Goal: Transaction & Acquisition: Purchase product/service

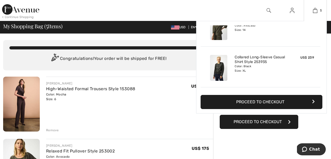
scroll to position [52, 0]
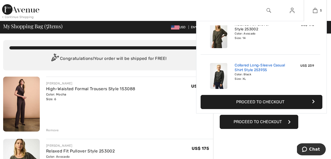
click at [239, 71] on link "Collared Long-Sleeve Casual Shirt Style 253935" at bounding box center [261, 67] width 52 height 9
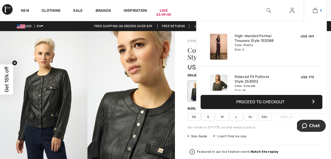
click at [313, 9] on img at bounding box center [315, 10] width 4 height 6
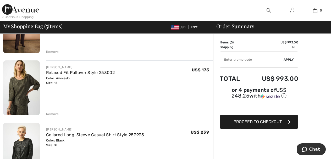
scroll to position [105, 0]
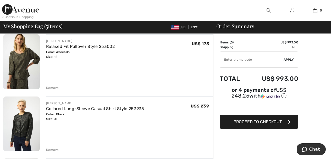
click at [52, 150] on div "Remove" at bounding box center [52, 150] width 13 height 5
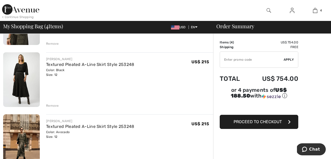
scroll to position [157, 0]
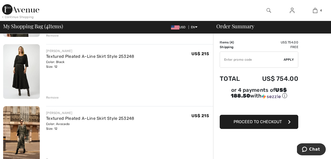
click at [56, 98] on div "Remove" at bounding box center [52, 97] width 13 height 5
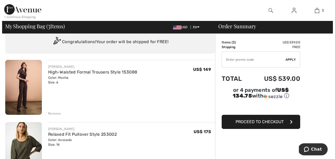
scroll to position [0, 0]
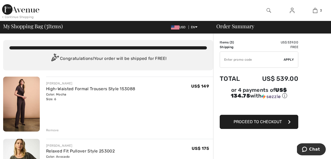
click at [268, 9] on img at bounding box center [269, 10] width 4 height 6
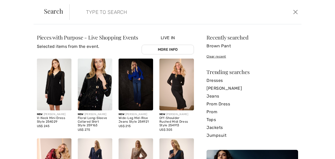
click at [98, 10] on input "search" at bounding box center [160, 12] width 157 height 16
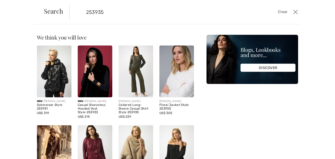
type input "253935"
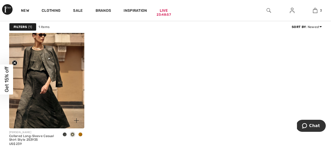
click at [64, 88] on img at bounding box center [46, 72] width 75 height 113
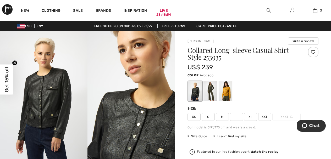
click at [209, 93] on div at bounding box center [211, 91] width 14 height 20
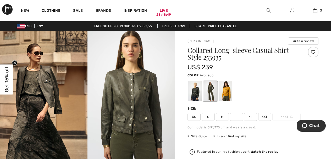
click at [253, 116] on span "XL" at bounding box center [250, 117] width 13 height 8
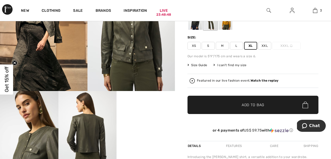
scroll to position [79, 0]
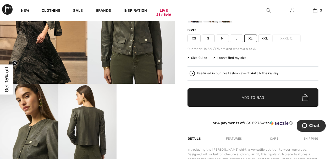
click at [254, 99] on span "Add to Bag" at bounding box center [253, 98] width 23 height 6
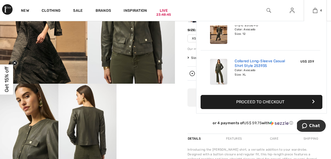
scroll to position [0, 0]
click at [244, 102] on button "Proceed to Checkout" at bounding box center [262, 102] width 122 height 14
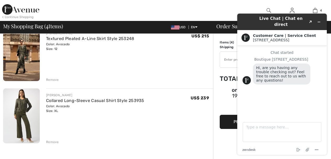
scroll to position [183, 0]
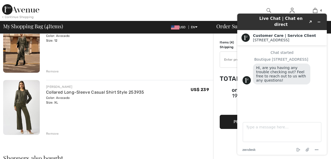
click at [194, 107] on div "JOSEPH RIBKOFF Collared Long-Sleeve Casual Shirt Style 253935 Color: Avocado Si…" at bounding box center [129, 108] width 167 height 56
click at [319, 21] on icon "Minimize widget" at bounding box center [319, 22] width 4 height 4
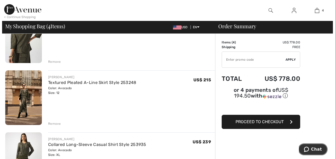
scroll to position [26, 0]
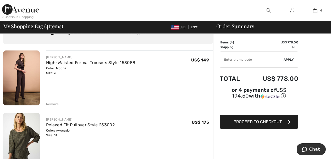
click at [268, 10] on img at bounding box center [269, 10] width 4 height 6
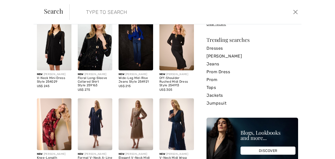
scroll to position [0, 0]
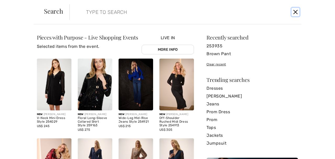
click at [297, 13] on button "Close" at bounding box center [296, 12] width 8 height 8
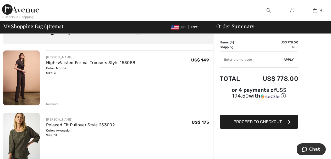
click at [267, 10] on img at bounding box center [269, 10] width 4 height 6
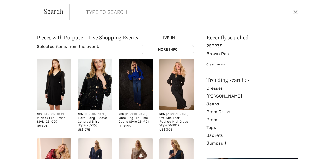
click at [102, 12] on input "search" at bounding box center [160, 12] width 157 height 16
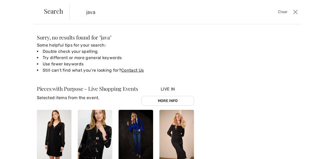
click at [99, 11] on input "java" at bounding box center [160, 12] width 157 height 16
type input "j"
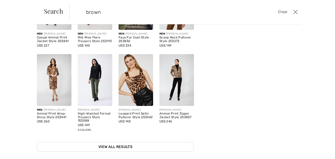
scroll to position [119, 0]
type input "brown"
click at [127, 143] on link "View All Results" at bounding box center [115, 147] width 157 height 10
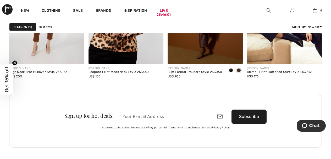
scroll to position [917, 0]
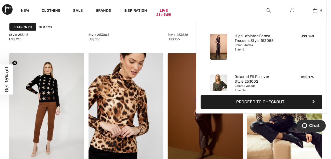
click at [292, 106] on button "Proceed to Checkout" at bounding box center [262, 102] width 122 height 14
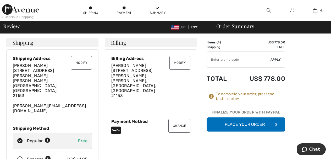
click at [243, 125] on button "Place Your Order" at bounding box center [246, 125] width 79 height 14
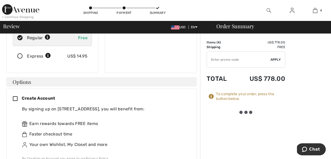
scroll to position [26, 0]
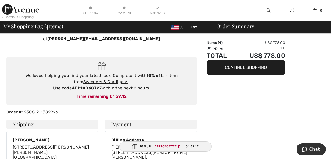
scroll to position [52, 0]
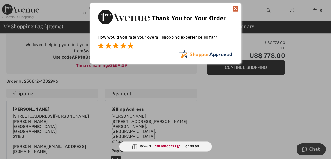
click at [133, 45] on span at bounding box center [130, 45] width 6 height 6
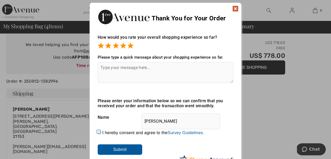
click at [98, 131] on input "I hereby consent and agree to the By submitting a review, you grant permission …" at bounding box center [99, 132] width 3 height 3
checkbox input "true"
click at [113, 150] on input "Submit" at bounding box center [120, 150] width 45 height 10
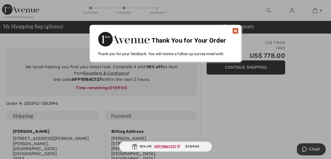
scroll to position [20, 0]
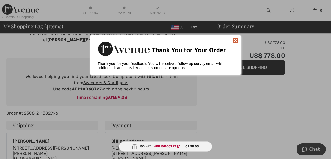
click at [235, 42] on img at bounding box center [235, 40] width 6 height 6
